Goal: Transaction & Acquisition: Purchase product/service

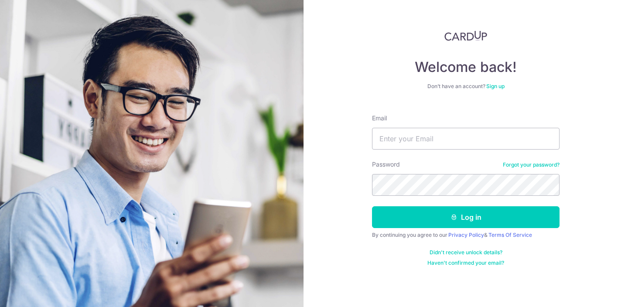
click at [439, 143] on input "Email" at bounding box center [465, 139] width 187 height 22
type input "[PERSON_NAME][EMAIL_ADDRESS][DOMAIN_NAME]"
click at [372, 206] on button "Log in" at bounding box center [465, 217] width 187 height 22
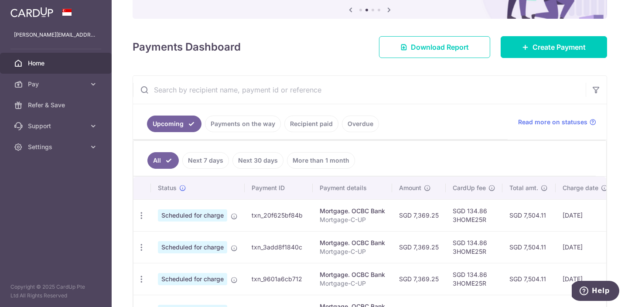
scroll to position [77, 0]
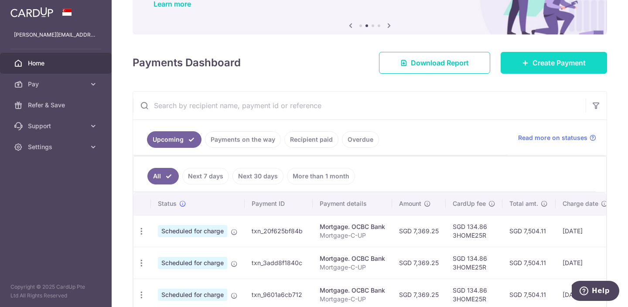
click at [534, 66] on span "Create Payment" at bounding box center [558, 63] width 53 height 10
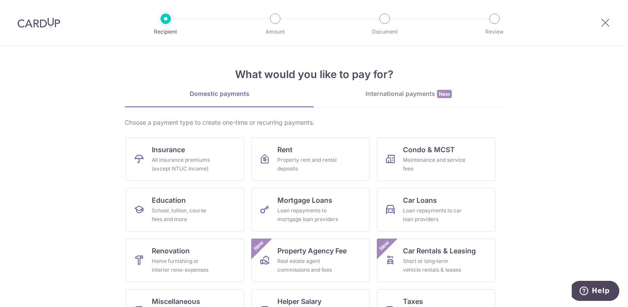
scroll to position [13, 0]
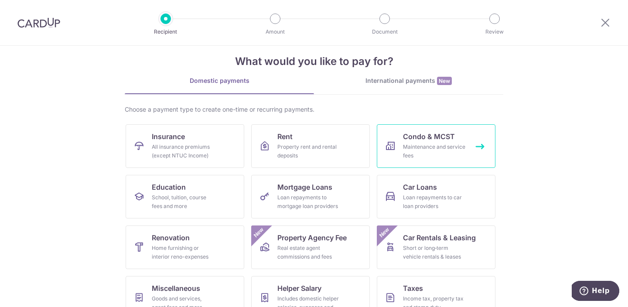
click at [419, 138] on span "Condo & MCST" at bounding box center [429, 136] width 52 height 10
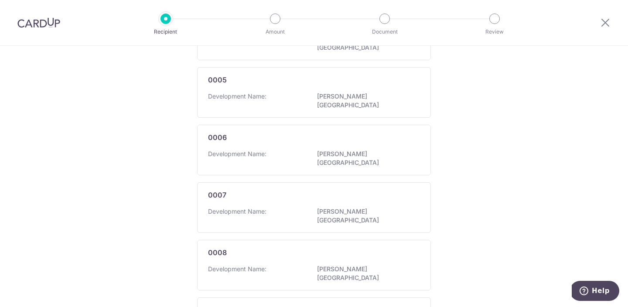
scroll to position [535, 0]
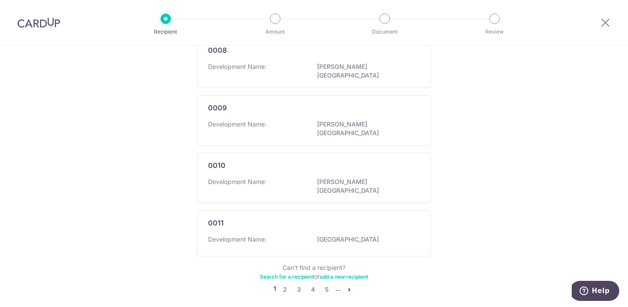
click at [298, 273] on link "Search for a recipient" at bounding box center [287, 276] width 54 height 7
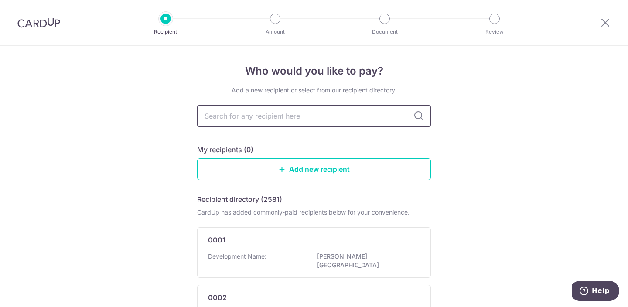
click at [319, 114] on input "text" at bounding box center [314, 116] width 234 height 22
type input "4930"
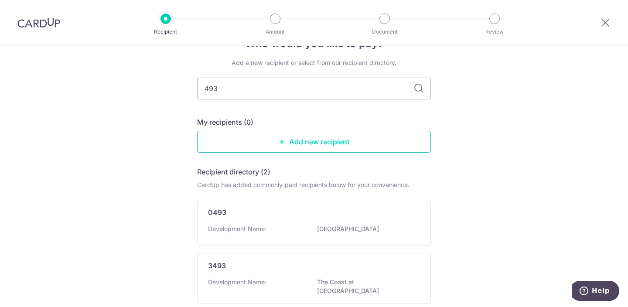
scroll to position [27, 0]
type input "4930"
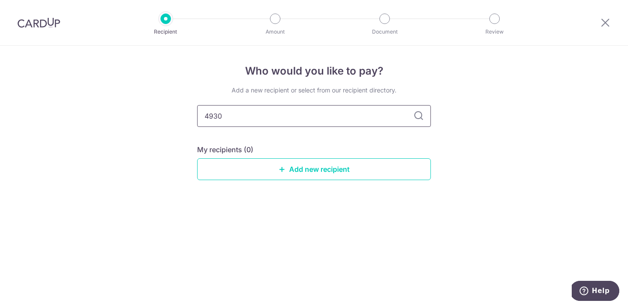
click at [321, 123] on input "4930" at bounding box center [314, 116] width 234 height 22
click at [421, 118] on icon at bounding box center [418, 116] width 10 height 10
click at [422, 119] on icon at bounding box center [418, 116] width 10 height 10
click at [421, 118] on icon at bounding box center [418, 116] width 10 height 10
click at [417, 116] on icon at bounding box center [418, 116] width 10 height 10
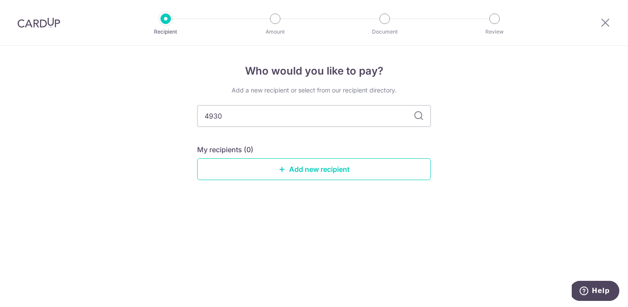
click at [417, 116] on icon at bounding box center [418, 116] width 10 height 10
click at [203, 116] on input "4930" at bounding box center [314, 116] width 234 height 22
type input "MCST 4930"
click at [421, 113] on icon at bounding box center [418, 116] width 10 height 10
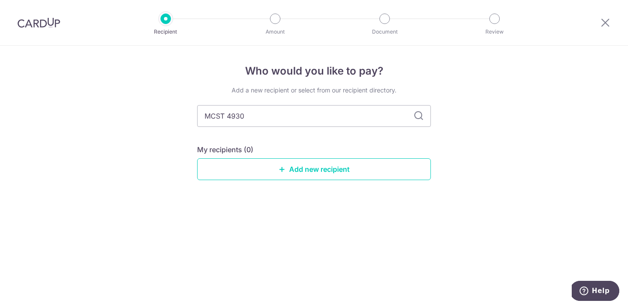
click at [421, 113] on icon at bounding box center [418, 116] width 10 height 10
click at [262, 2] on div "Recipient Amount Document Review" at bounding box center [330, 22] width 374 height 45
click at [299, 169] on link "Add new recipient" at bounding box center [314, 169] width 234 height 22
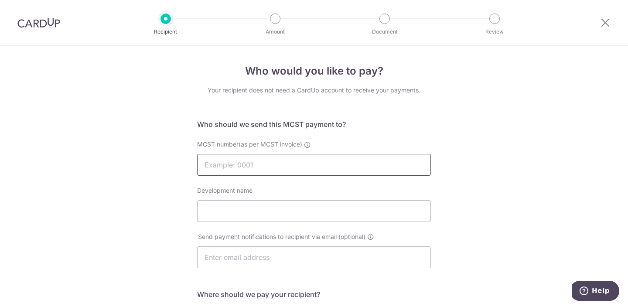
click at [276, 172] on input "MCST number(as per MCST invoice)" at bounding box center [314, 165] width 234 height 22
type input "4930"
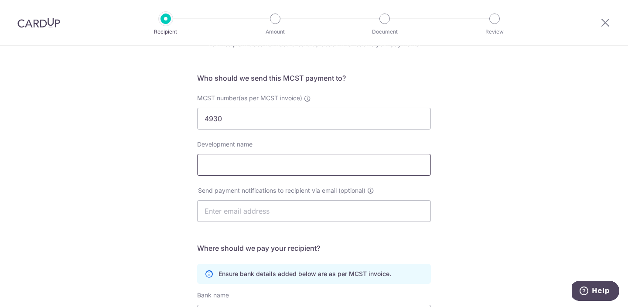
scroll to position [49, 0]
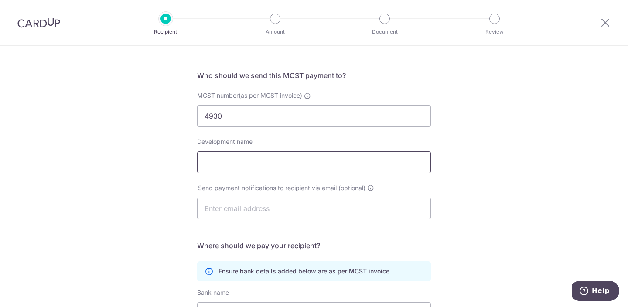
click at [224, 165] on input "Development name" at bounding box center [314, 162] width 234 height 22
type input "Forett At Bukit Timah"
click at [206, 203] on input "text" at bounding box center [314, 209] width 234 height 22
click at [136, 219] on div "Who would you like to pay? Your recipient does not need a CardUp account to rec…" at bounding box center [314, 227] width 628 height 461
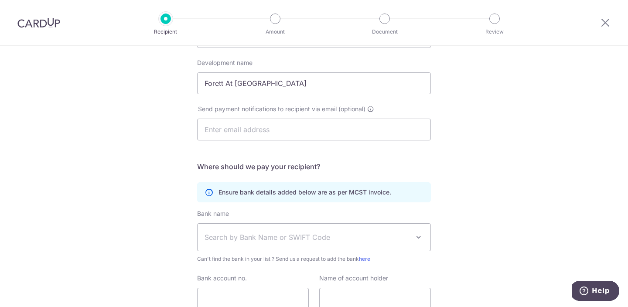
scroll to position [141, 0]
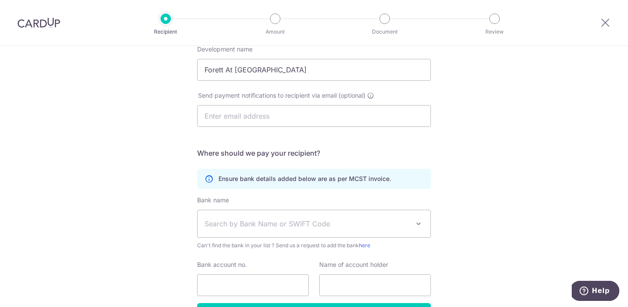
click at [266, 230] on span "Search by Bank Name or SWIFT Code" at bounding box center [314, 223] width 233 height 27
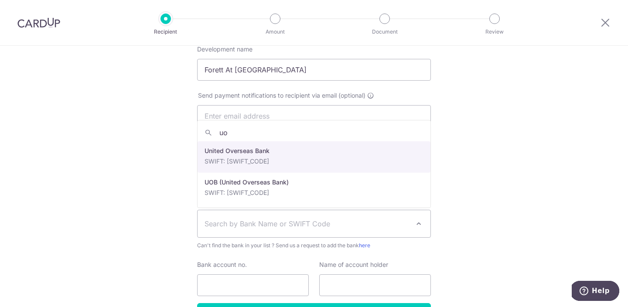
type input "uob"
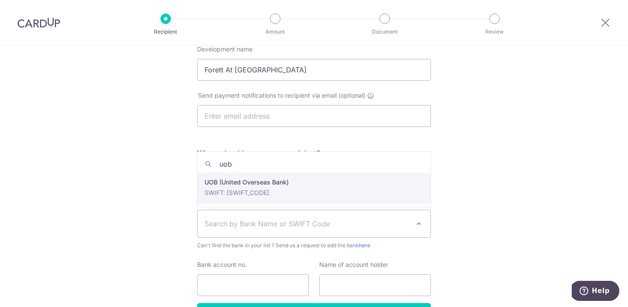
select select "18"
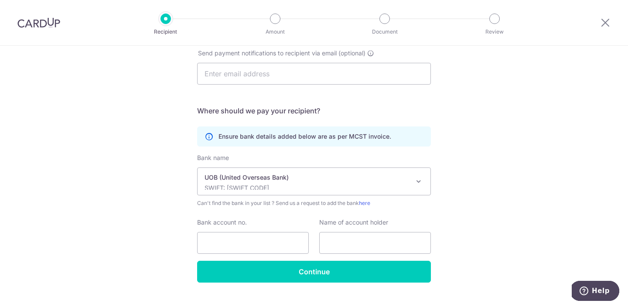
scroll to position [186, 0]
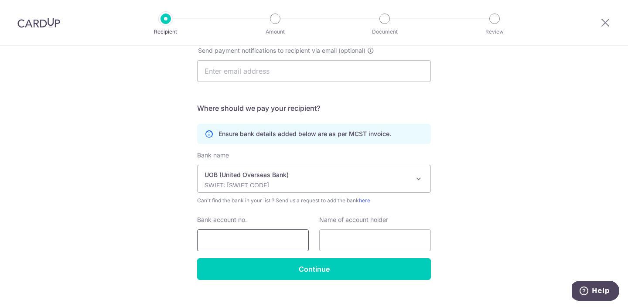
click at [218, 244] on input "Bank account no." at bounding box center [253, 240] width 112 height 22
type input "7703341687"
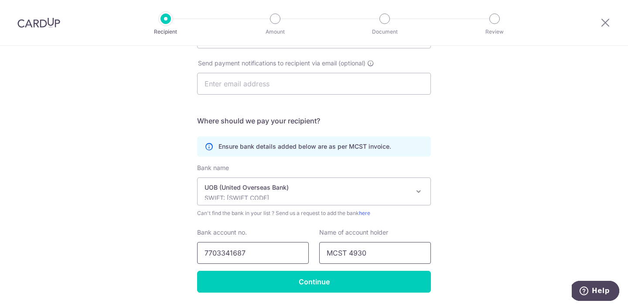
scroll to position [200, 0]
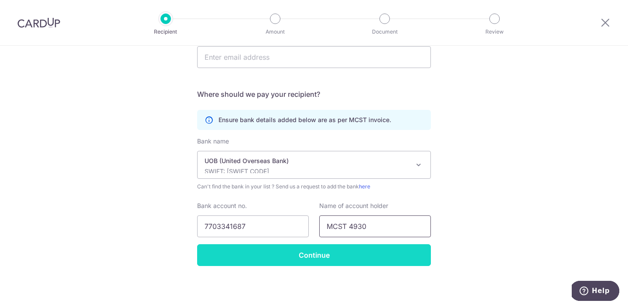
type input "MCST 4930"
click at [254, 255] on input "Continue" at bounding box center [314, 255] width 234 height 22
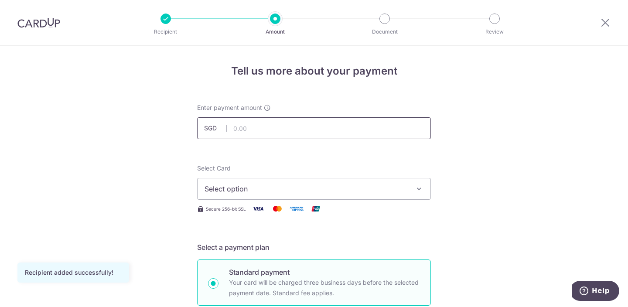
click at [272, 132] on input "text" at bounding box center [314, 128] width 234 height 22
type input "1,232.14"
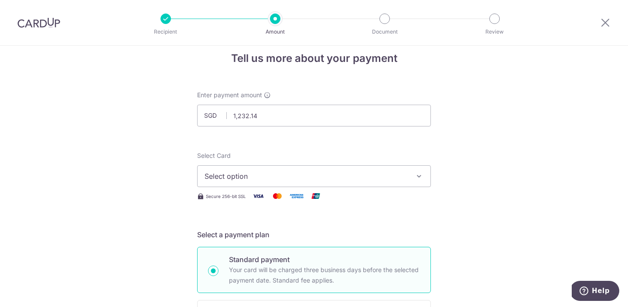
click at [214, 172] on span "Select option" at bounding box center [305, 176] width 203 height 10
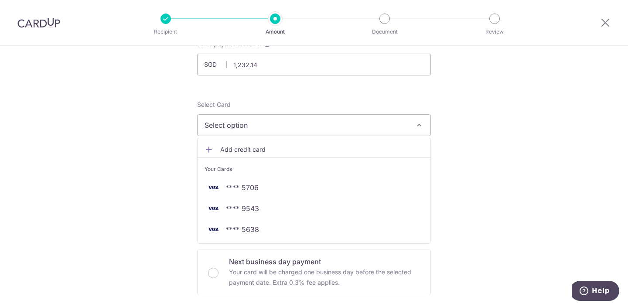
scroll to position [67, 0]
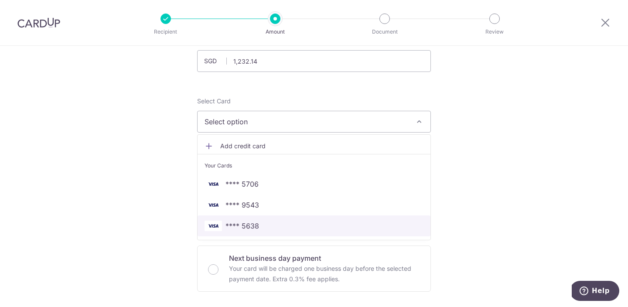
click at [238, 227] on span "**** 5638" at bounding box center [242, 226] width 34 height 10
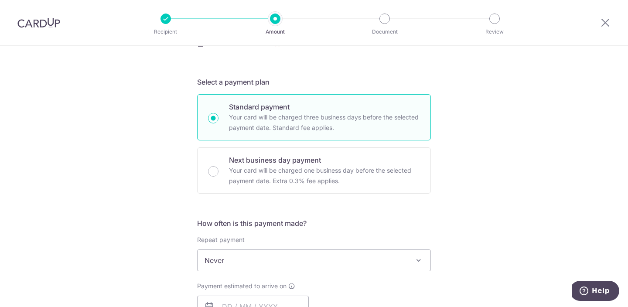
scroll to position [165, 0]
click at [149, 212] on div "Tell us more about your payment Enter payment amount SGD 1,232.14 1232.14 Recip…" at bounding box center [314, 275] width 628 height 789
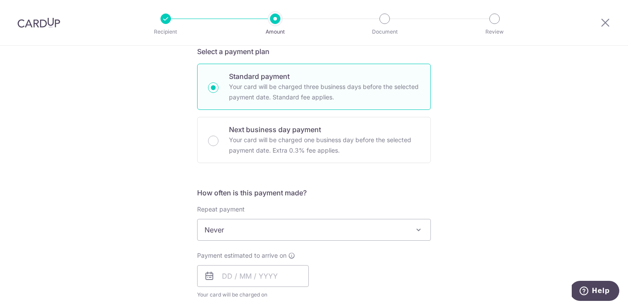
scroll to position [198, 0]
click at [213, 226] on span "Never" at bounding box center [314, 228] width 233 height 21
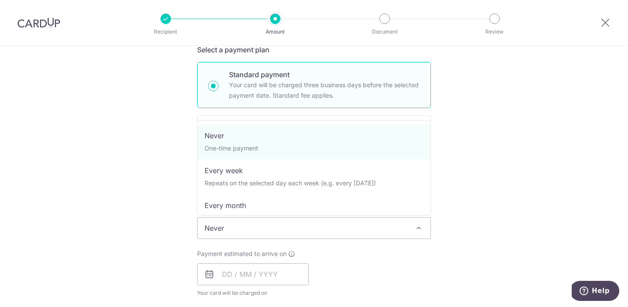
click at [149, 228] on div "Tell us more about your payment Enter payment amount SGD 1,232.14 1232.14 Recip…" at bounding box center [314, 242] width 628 height 789
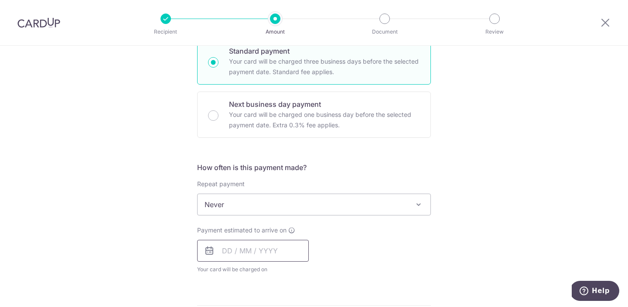
scroll to position [221, 0]
click at [233, 250] on input "text" at bounding box center [253, 250] width 112 height 22
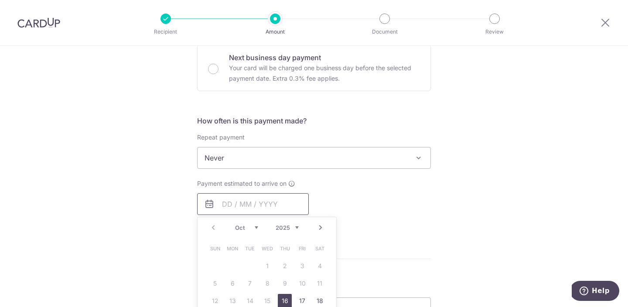
scroll to position [277, 0]
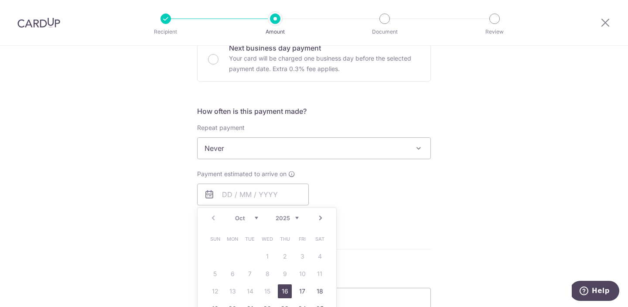
click at [256, 218] on select "Oct Nov Dec" at bounding box center [246, 218] width 23 height 7
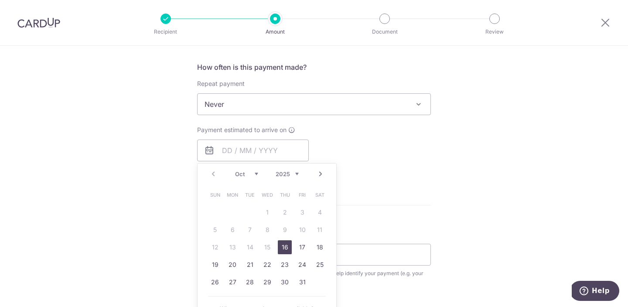
scroll to position [327, 0]
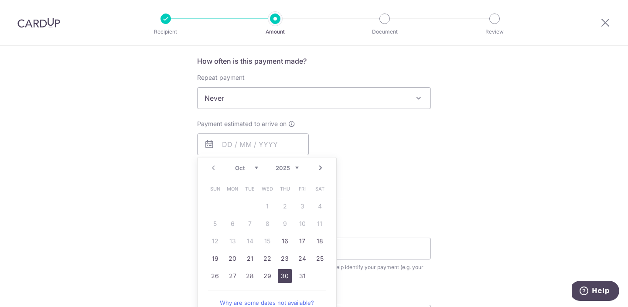
click at [286, 274] on link "30" at bounding box center [285, 276] width 14 height 14
type input "30/10/2025"
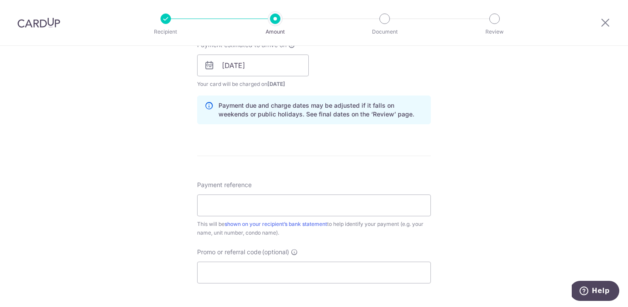
scroll to position [406, 0]
click at [322, 204] on input "Payment reference" at bounding box center [314, 206] width 234 height 22
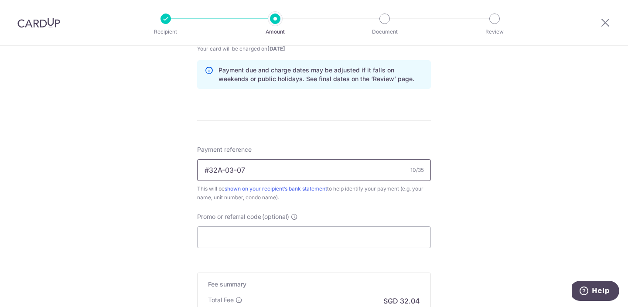
scroll to position [451, 0]
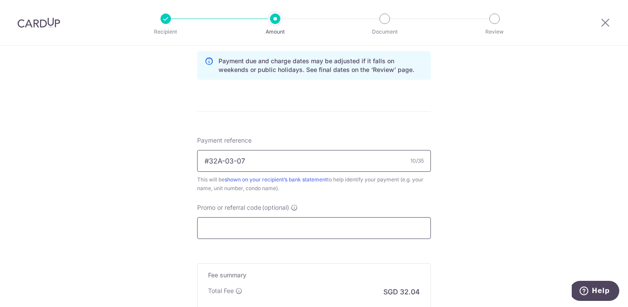
type input "#32A-03-07"
click at [316, 233] on input "Promo or referral code (optional)" at bounding box center [314, 228] width 234 height 22
paste input "3HOME25R"
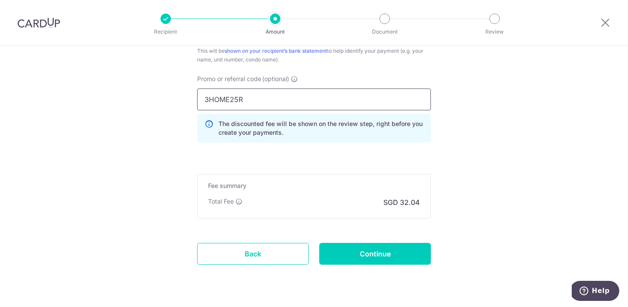
scroll to position [583, 0]
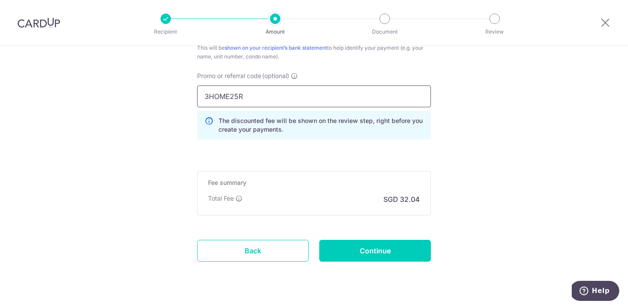
type input "3HOME25R"
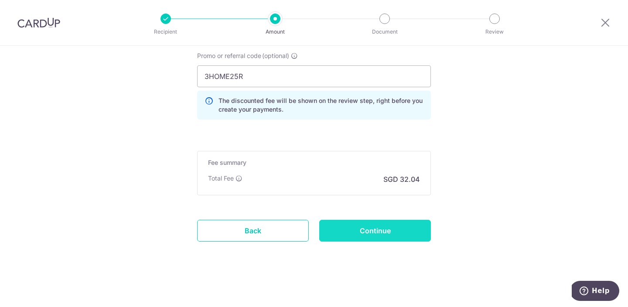
click at [353, 228] on input "Continue" at bounding box center [375, 231] width 112 height 22
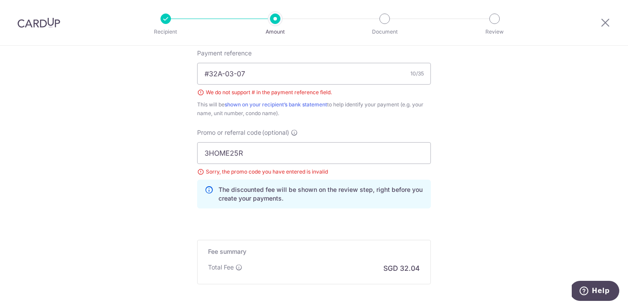
scroll to position [526, 0]
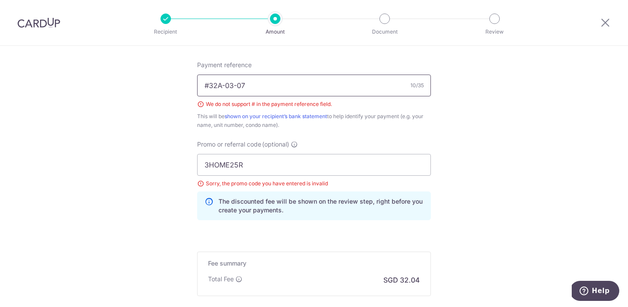
click at [208, 84] on input "#32A-03-07" at bounding box center [314, 86] width 234 height 22
type input "32A-03-07"
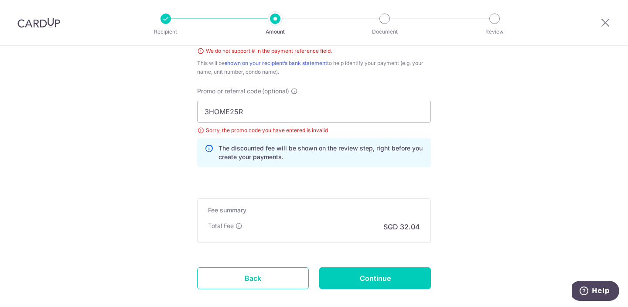
scroll to position [579, 0]
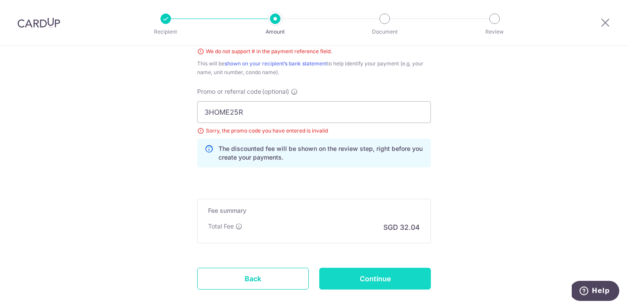
click at [358, 275] on input "Continue" at bounding box center [375, 279] width 112 height 22
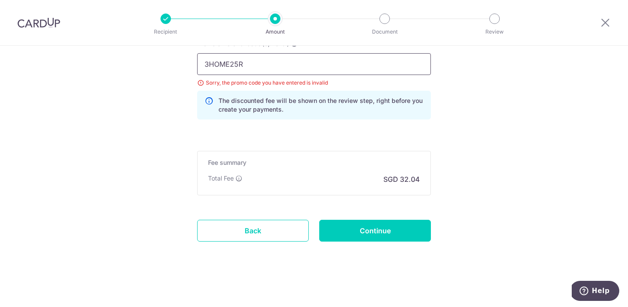
click at [232, 64] on input "3HOME25R" at bounding box center [314, 64] width 234 height 22
paste input "RENO25ONE"
type input "RENO25ONE"
click at [357, 228] on input "Continue" at bounding box center [375, 231] width 112 height 22
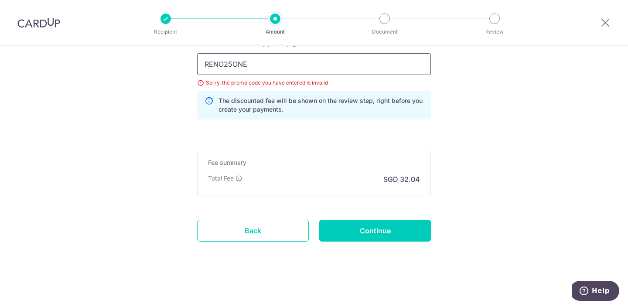
click at [248, 61] on input "RENO25ONE" at bounding box center [314, 64] width 234 height 22
paste input "SAVERENT179"
type input "SAVERENT179"
click at [361, 231] on input "Continue" at bounding box center [375, 231] width 112 height 22
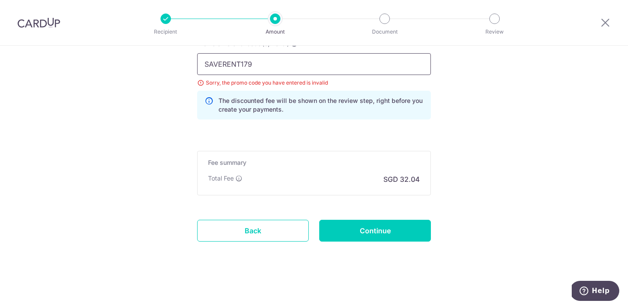
click at [229, 65] on input "SAVERENT179" at bounding box center [314, 64] width 234 height 22
paste input "OFF225"
type input "OFF225"
click at [351, 232] on input "Continue" at bounding box center [375, 231] width 112 height 22
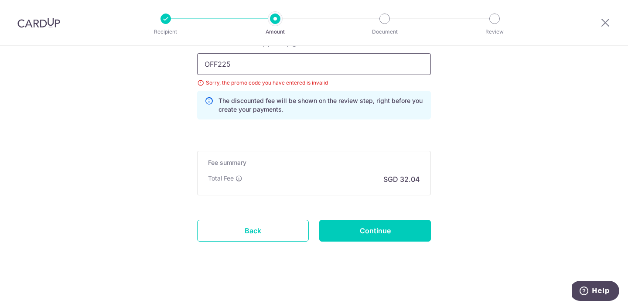
click at [218, 67] on input "OFF225" at bounding box center [314, 64] width 234 height 22
type input "GET225"
click at [365, 226] on input "Continue" at bounding box center [375, 231] width 112 height 22
click at [237, 65] on input "GET225" at bounding box center [314, 64] width 234 height 22
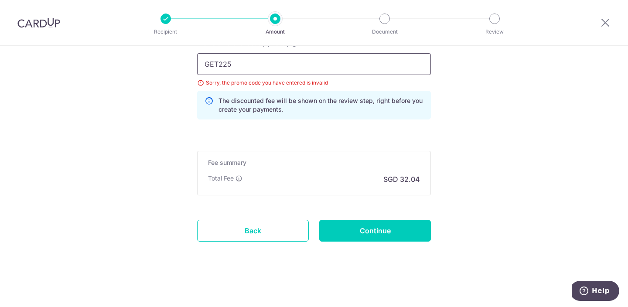
paste input "PENGT111"
type input "PENGT111"
click at [351, 229] on input "Continue" at bounding box center [375, 231] width 112 height 22
click at [218, 64] on input "PENGT111" at bounding box center [314, 64] width 234 height 22
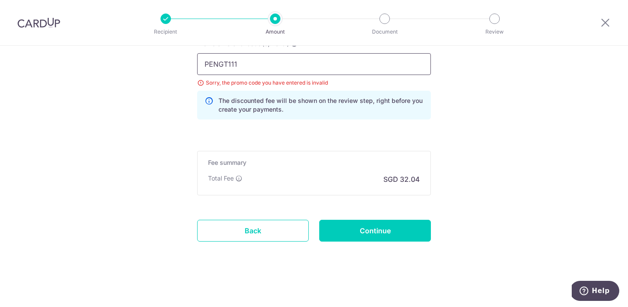
paste input "SAVERENT179"
type input "SAVERENT179"
click at [359, 238] on input "Continue" at bounding box center [375, 231] width 112 height 22
